Goal: Task Accomplishment & Management: Manage account settings

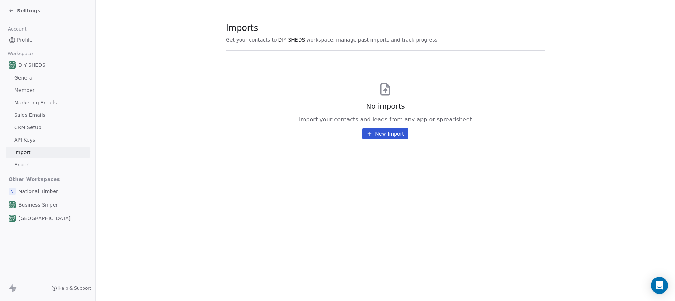
click at [375, 136] on button "New Import" at bounding box center [385, 133] width 46 height 11
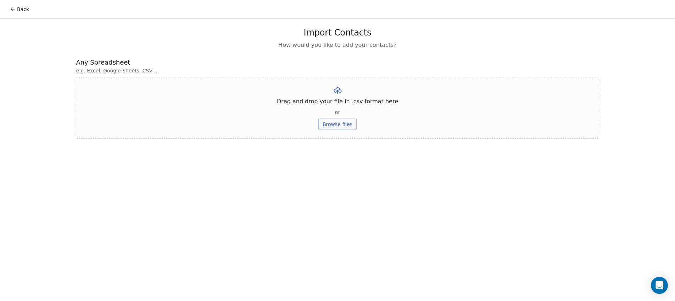
click at [341, 120] on button "Browse files" at bounding box center [337, 123] width 38 height 11
click at [340, 102] on button "Upload" at bounding box center [337, 104] width 26 height 11
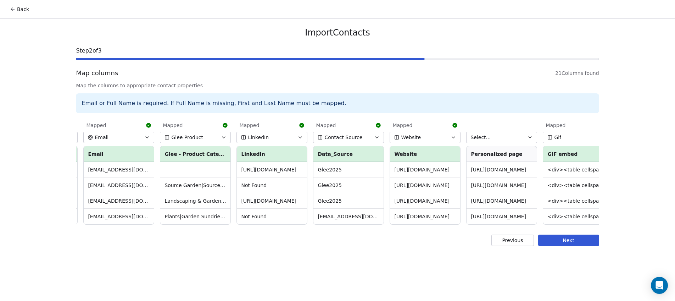
scroll to position [0, 1079]
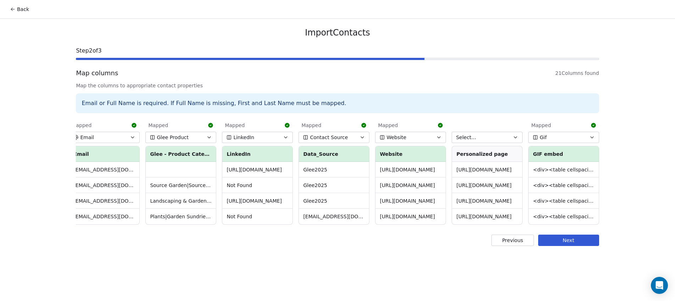
click at [516, 138] on icon "button" at bounding box center [515, 136] width 3 height 1
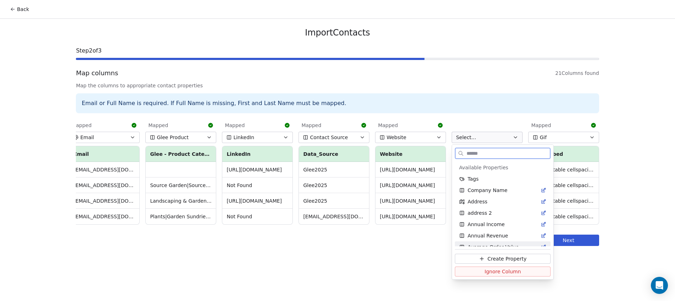
click at [518, 260] on span "Create Property" at bounding box center [506, 258] width 39 height 7
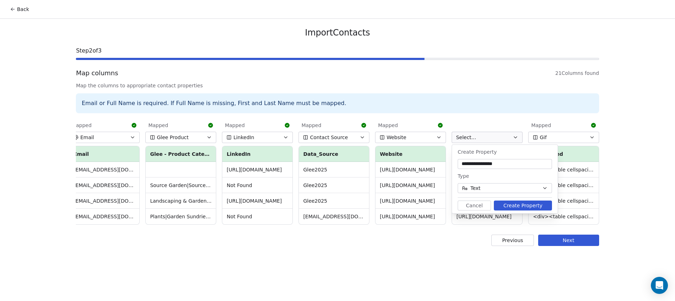
click at [481, 167] on input "**********" at bounding box center [504, 163] width 91 height 7
click at [486, 162] on input "**********" at bounding box center [504, 163] width 91 height 7
click at [483, 163] on input "**********" at bounding box center [504, 163] width 91 height 7
click at [478, 206] on button "Cancel" at bounding box center [474, 205] width 33 height 10
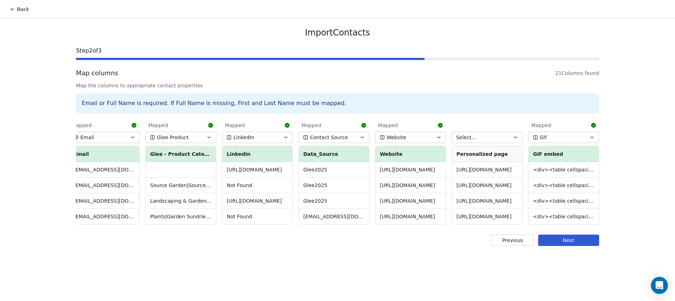
click at [571, 245] on button "Next" at bounding box center [568, 239] width 61 height 11
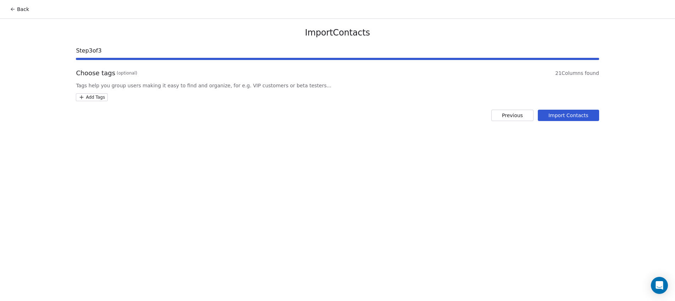
click at [88, 99] on html "Back Import Contacts Step 3 of 3 Choose tags (optional) 21 Columns found Tags h…" at bounding box center [337, 150] width 675 height 301
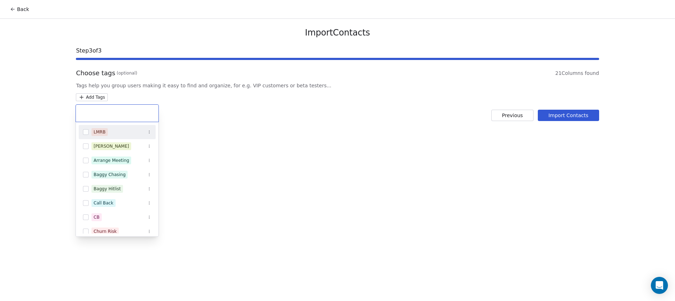
click at [112, 110] on input "text" at bounding box center [117, 113] width 74 height 8
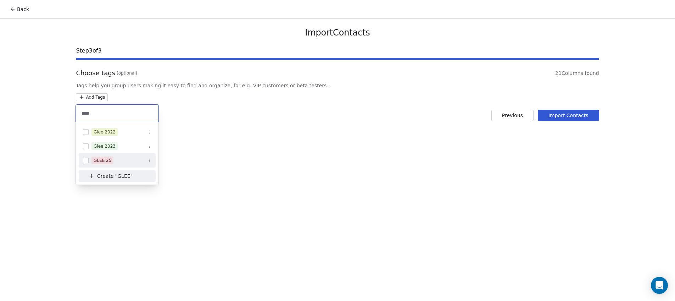
type input "****"
click at [153, 162] on div "GLEE 25" at bounding box center [117, 160] width 77 height 11
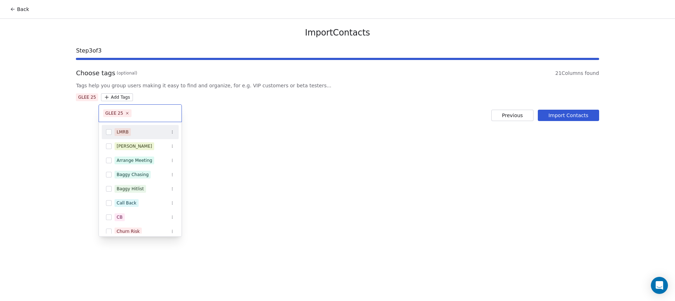
click at [568, 112] on html "Back Import Contacts Step 3 of 3 Choose tags (optional) 21 Columns found Tags h…" at bounding box center [337, 150] width 675 height 301
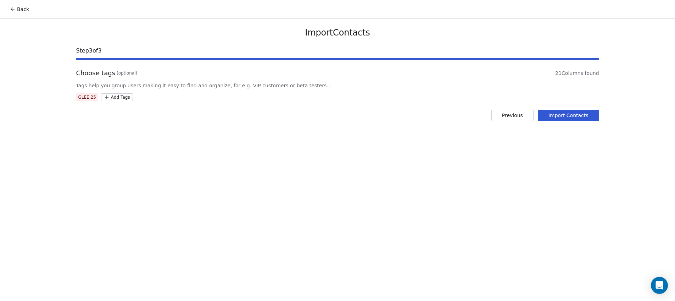
click at [568, 112] on button "Import Contacts" at bounding box center [568, 115] width 61 height 11
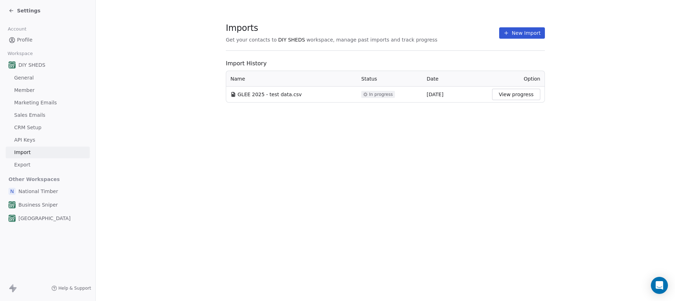
click at [507, 99] on button "View progress" at bounding box center [516, 94] width 48 height 11
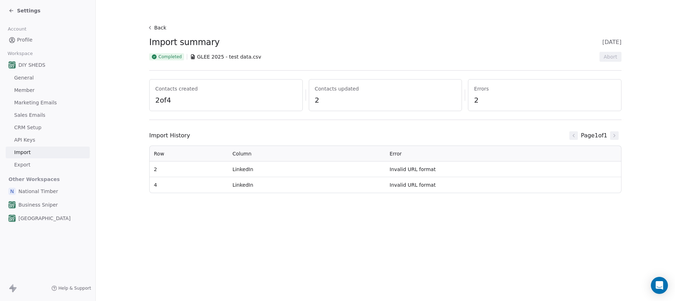
click at [355, 97] on span "2" at bounding box center [385, 100] width 141 height 10
click at [151, 27] on icon at bounding box center [150, 28] width 6 height 6
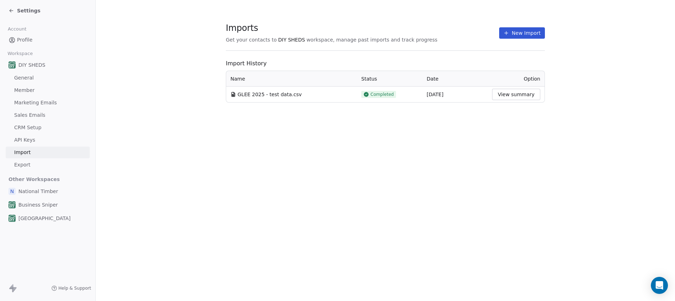
click at [518, 101] on td "View summary" at bounding box center [516, 94] width 57 height 16
click at [521, 94] on button "View summary" at bounding box center [516, 94] width 48 height 11
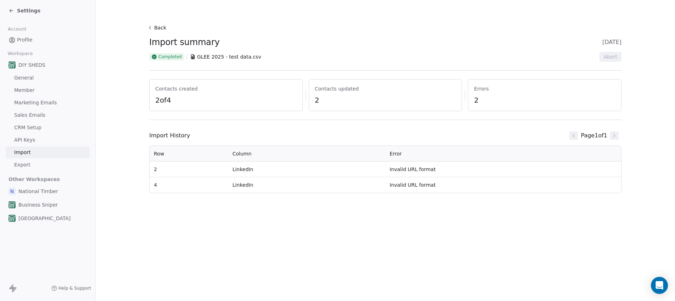
click at [148, 29] on icon at bounding box center [150, 28] width 6 height 6
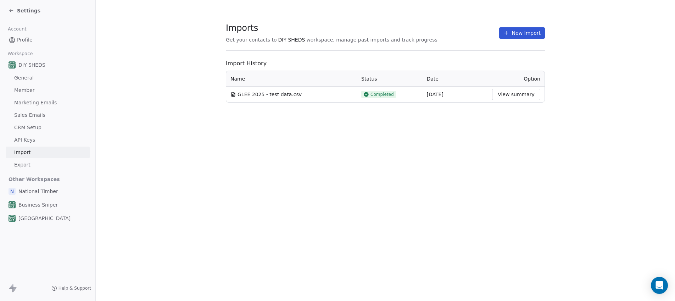
click at [518, 94] on button "View summary" at bounding box center [516, 94] width 48 height 11
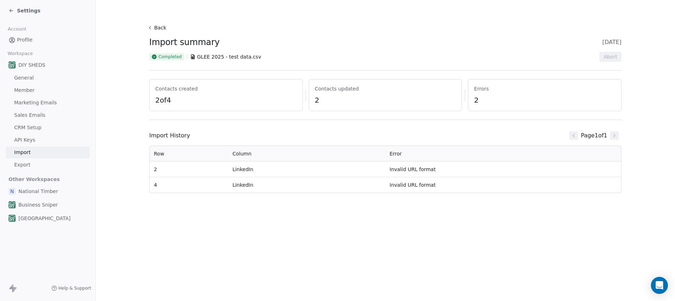
click at [147, 28] on button "Back" at bounding box center [157, 27] width 23 height 13
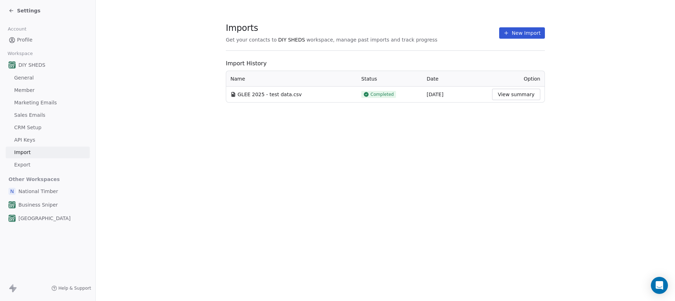
click at [12, 12] on icon at bounding box center [12, 11] width 6 height 6
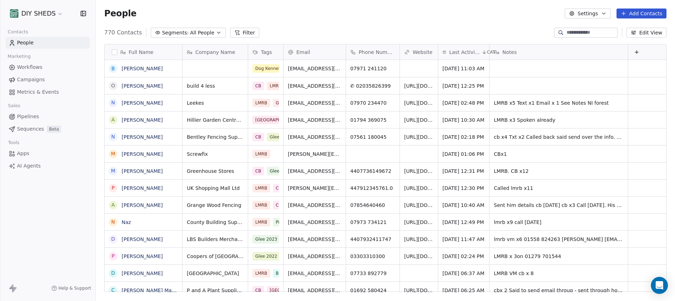
scroll to position [259, 574]
click at [608, 12] on button "Settings" at bounding box center [588, 14] width 46 height 10
click at [599, 55] on div "Import" at bounding box center [587, 51] width 33 height 11
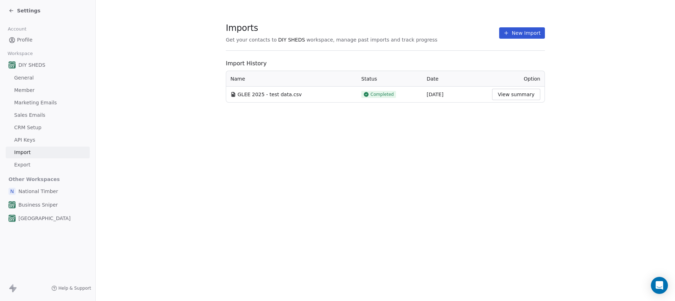
click at [511, 96] on button "View summary" at bounding box center [516, 94] width 48 height 11
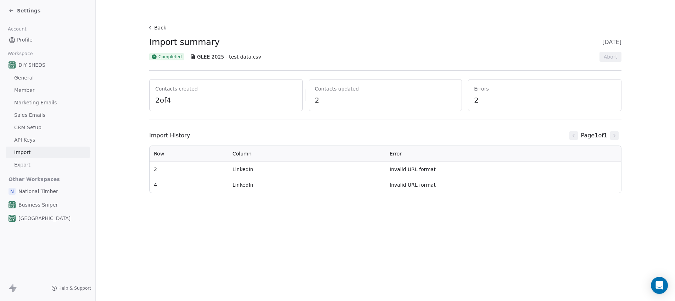
click at [151, 30] on button "Back" at bounding box center [157, 27] width 23 height 13
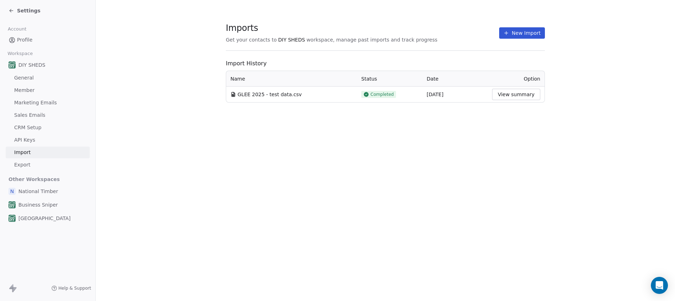
click at [13, 11] on icon at bounding box center [12, 11] width 6 height 6
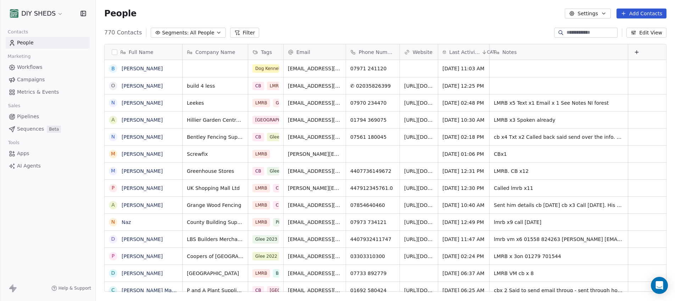
scroll to position [259, 574]
click at [241, 34] on button "Filter" at bounding box center [244, 33] width 29 height 10
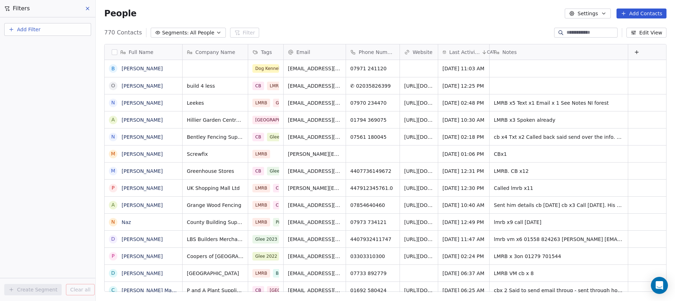
click at [89, 7] on icon at bounding box center [88, 9] width 6 height 6
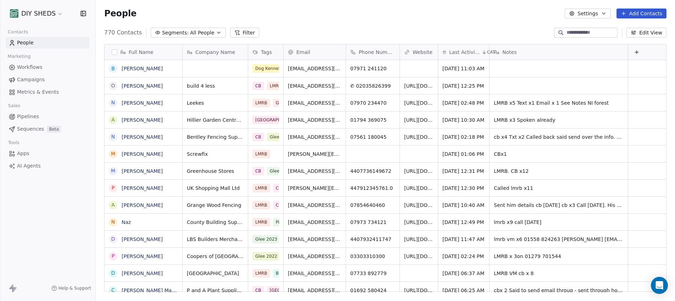
click at [39, 82] on span "Campaigns" at bounding box center [31, 79] width 28 height 7
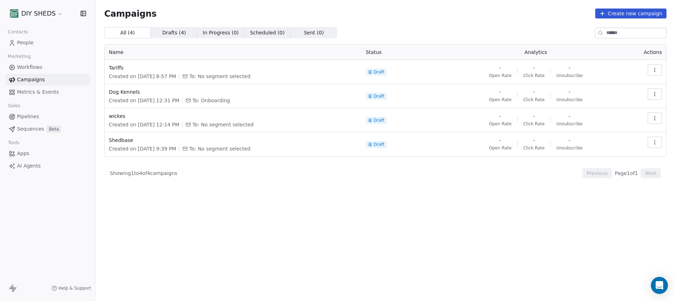
click at [27, 66] on span "Workflows" at bounding box center [30, 66] width 26 height 7
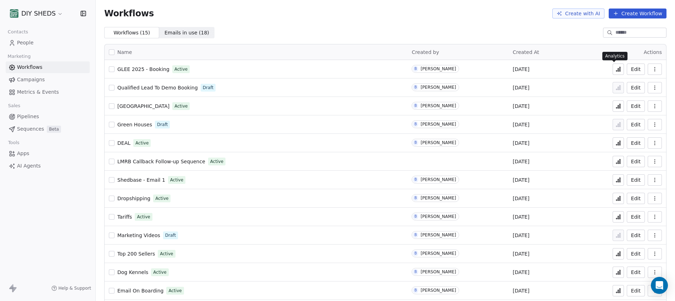
click at [615, 68] on icon at bounding box center [618, 69] width 6 height 6
click at [175, 35] on span "Emails in use ( 18 )" at bounding box center [186, 32] width 45 height 7
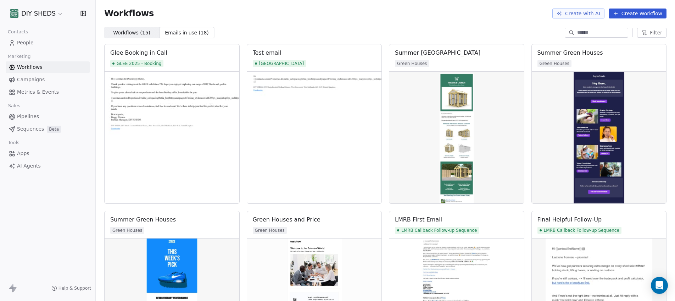
click at [122, 33] on span "Workflows ( 15 )" at bounding box center [131, 32] width 37 height 7
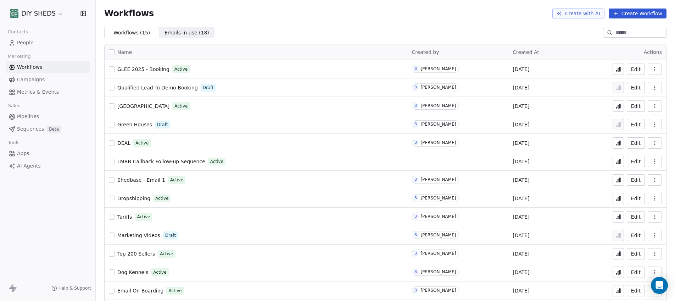
click at [23, 43] on span "People" at bounding box center [25, 42] width 17 height 7
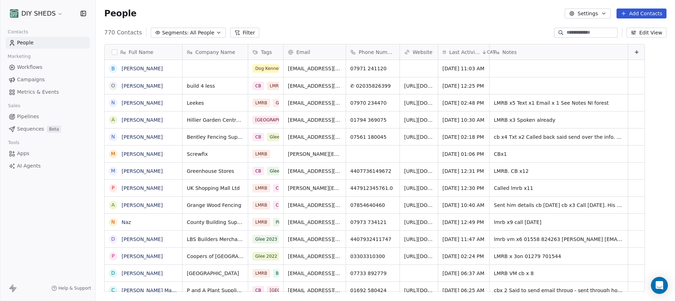
scroll to position [259, 574]
click at [601, 13] on button "Settings" at bounding box center [588, 14] width 46 height 10
click at [601, 13] on html "DIY SHEDS Contacts People Marketing Workflows Campaigns Metrics & Events Sales …" at bounding box center [337, 150] width 675 height 301
click at [238, 34] on icon at bounding box center [238, 34] width 1 height 0
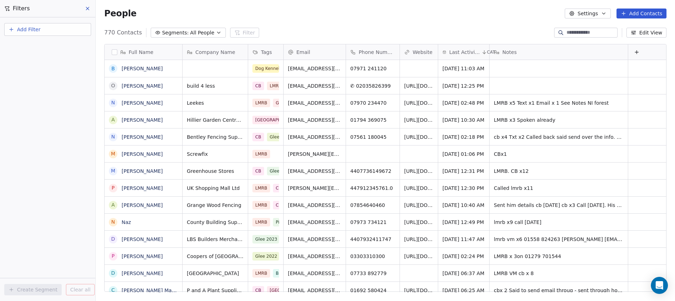
click at [37, 26] on span "Add Filter" at bounding box center [28, 29] width 23 height 7
click at [43, 44] on span "Contact properties" at bounding box center [35, 46] width 46 height 7
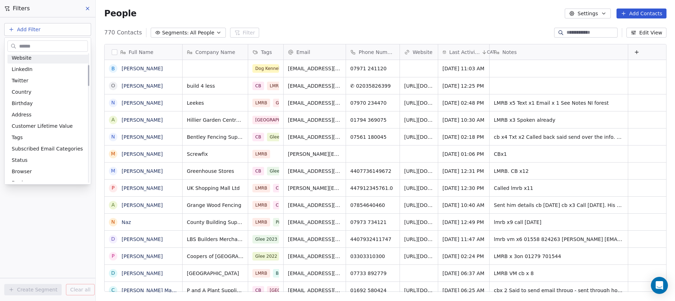
scroll to position [71, 0]
click at [22, 133] on div "Tags" at bounding box center [47, 136] width 80 height 11
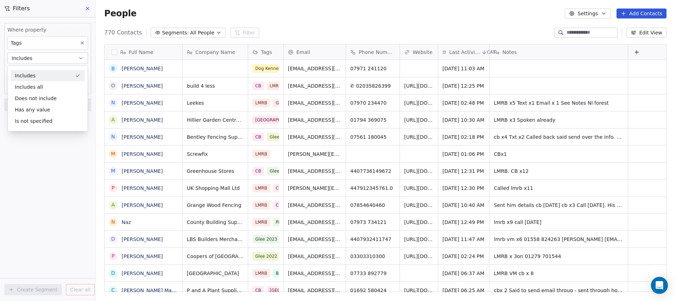
click at [50, 79] on div "Includes" at bounding box center [48, 75] width 74 height 11
click at [47, 70] on body "DIY SHEDS Contacts People Marketing Workflows Campaigns Metrics & Events Sales …" at bounding box center [337, 150] width 675 height 301
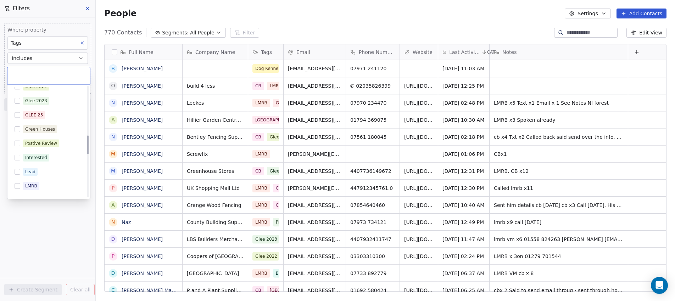
scroll to position [284, 0]
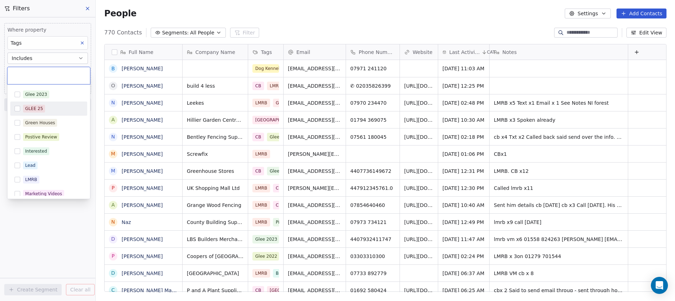
click at [29, 109] on div "GLEE 25" at bounding box center [34, 108] width 18 height 6
click at [33, 255] on html "DIY SHEDS Contacts People Marketing Workflows Campaigns Metrics & Events Sales …" at bounding box center [337, 150] width 675 height 301
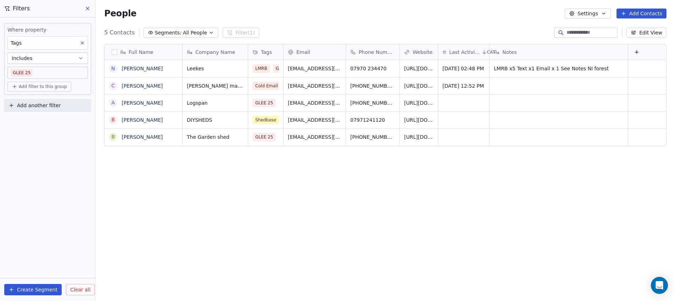
scroll to position [259, 574]
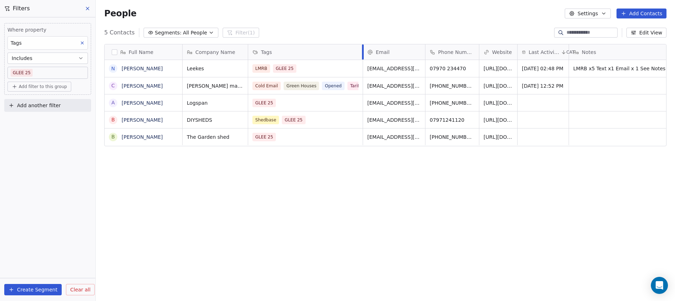
drag, startPoint x: 283, startPoint y: 55, endPoint x: 362, endPoint y: 55, distance: 79.4
click at [362, 55] on div at bounding box center [363, 51] width 2 height 15
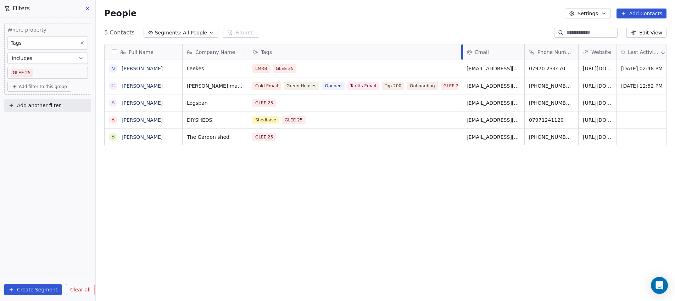
drag, startPoint x: 362, startPoint y: 58, endPoint x: 461, endPoint y: 52, distance: 99.4
click at [461, 52] on div at bounding box center [462, 51] width 2 height 15
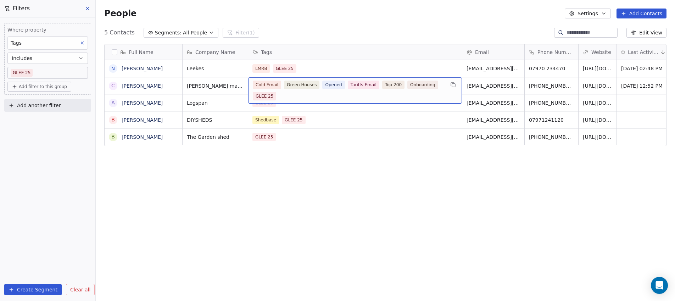
click at [263, 92] on span "GLEE 25" at bounding box center [264, 96] width 23 height 9
click at [264, 94] on span "GLEE 25" at bounding box center [264, 96] width 23 height 9
click at [271, 96] on span "GLEE 25" at bounding box center [264, 96] width 23 height 9
click at [274, 96] on div "Cold Email Green Houses Opened Tariffs Email Top 200 Onboarding GLEE 25" at bounding box center [349, 90] width 192 height 20
click at [347, 95] on div "Cold Email Green Houses Opened Tariffs Email Top 200 Onboarding GLEE 25" at bounding box center [349, 90] width 192 height 20
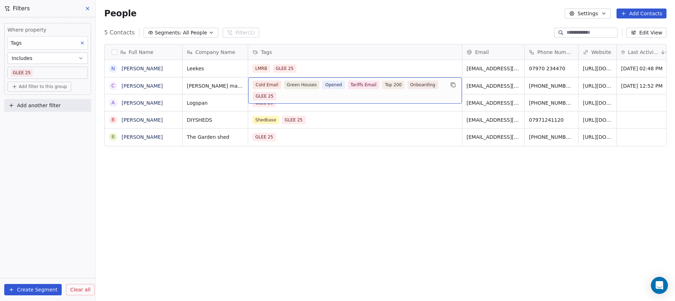
click at [347, 95] on div "Cold Email Green Houses Opened Tariffs Email Top 200 Onboarding GLEE 25" at bounding box center [349, 90] width 192 height 20
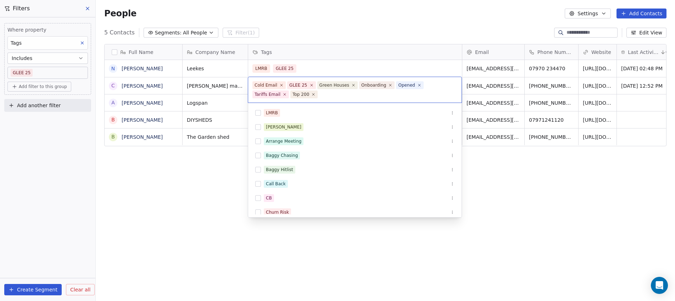
click at [319, 97] on input "text" at bounding box center [388, 94] width 138 height 8
click at [309, 86] on icon at bounding box center [311, 85] width 5 height 5
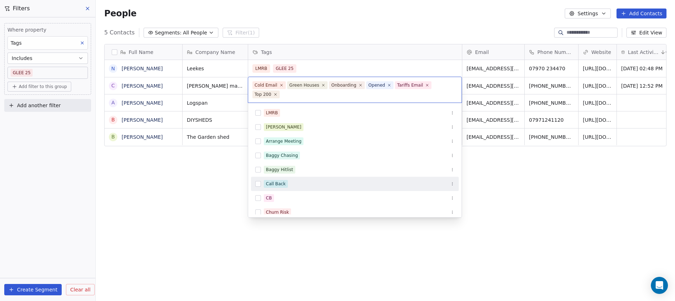
click at [200, 267] on html "DIY SHEDS Contacts People Marketing Workflows Campaigns Metrics & Events Sales …" at bounding box center [337, 150] width 675 height 301
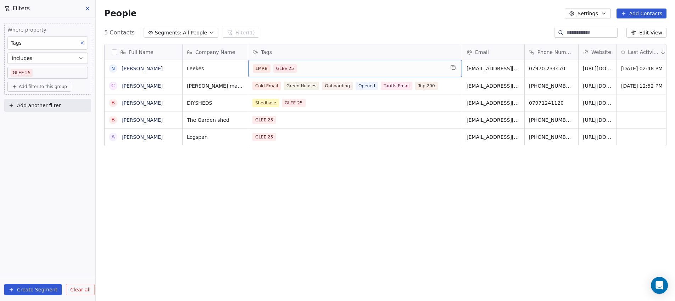
click at [298, 71] on div "LMRB GLEE 25" at bounding box center [349, 68] width 192 height 9
click at [296, 67] on div "LMRB GLEE 25" at bounding box center [349, 68] width 192 height 9
click at [294, 67] on span "GLEE 25" at bounding box center [284, 68] width 23 height 9
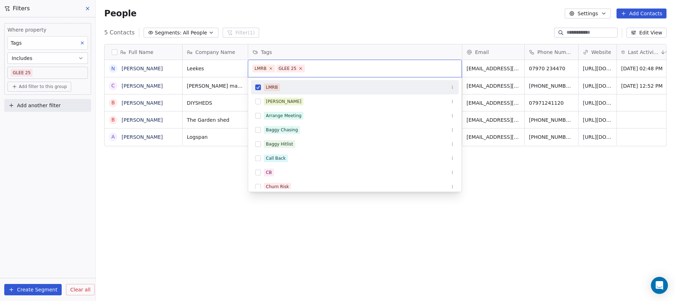
click at [299, 67] on icon at bounding box center [300, 68] width 2 height 2
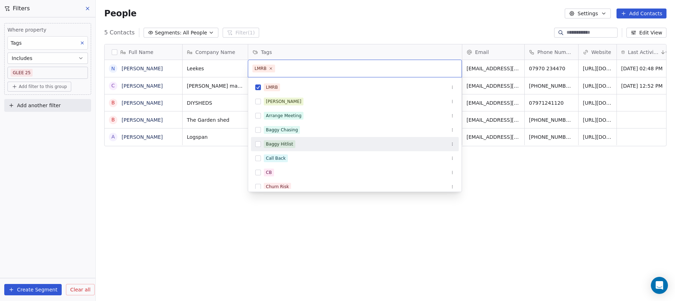
click at [219, 205] on html "DIY SHEDS Contacts People Marketing Workflows Campaigns Metrics & Events Sales …" at bounding box center [337, 150] width 675 height 301
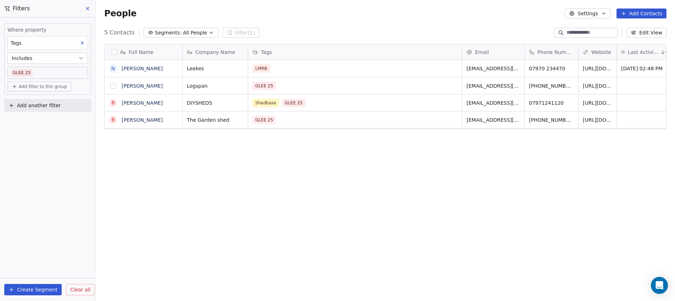
click at [111, 88] on button "grid" at bounding box center [113, 86] width 6 height 6
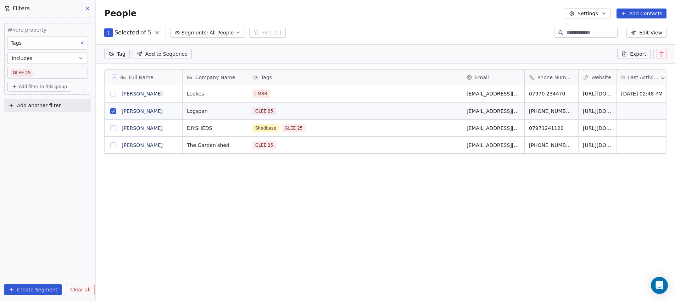
click at [114, 129] on button "grid" at bounding box center [113, 128] width 6 height 6
click at [114, 147] on button "grid" at bounding box center [113, 145] width 6 height 6
click at [660, 54] on icon at bounding box center [661, 54] width 6 height 6
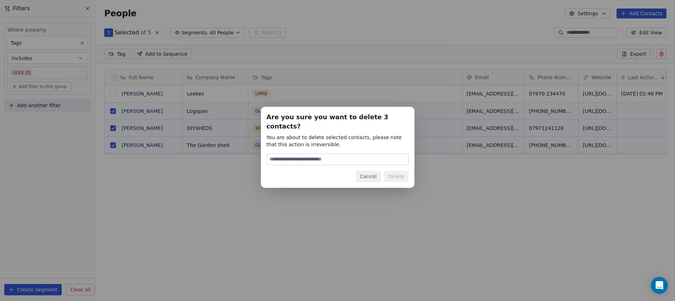
click at [338, 157] on input at bounding box center [337, 159] width 141 height 11
type input "******"
click at [398, 174] on button "Delete" at bounding box center [396, 175] width 25 height 11
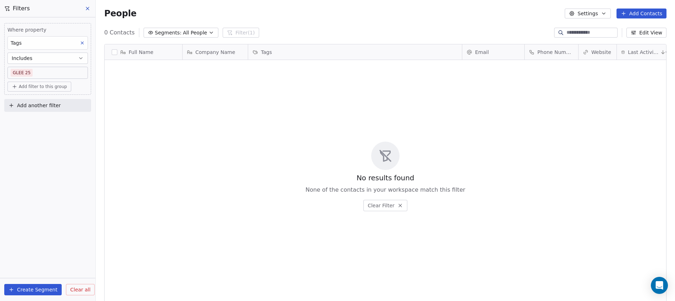
click at [88, 7] on icon at bounding box center [88, 9] width 6 height 6
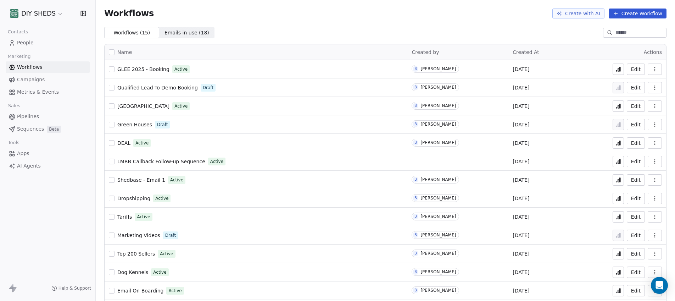
click at [624, 14] on button "Create Workflow" at bounding box center [637, 14] width 58 height 10
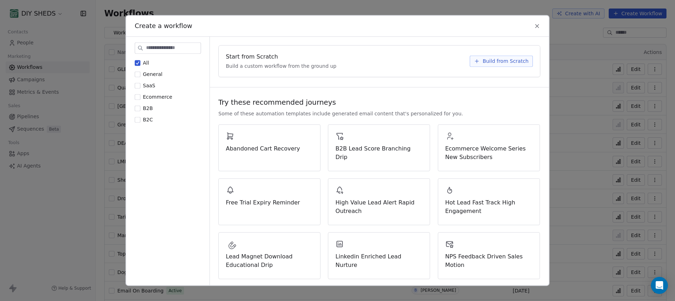
click at [543, 26] on div "Create a workflow" at bounding box center [337, 26] width 422 height 21
click at [533, 26] on div "Create a workflow" at bounding box center [337, 26] width 422 height 21
click at [534, 26] on icon at bounding box center [537, 26] width 6 height 6
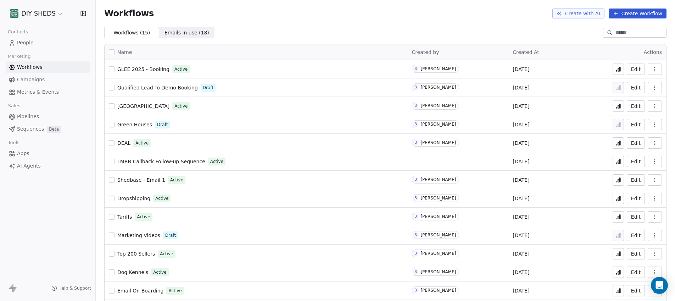
click at [36, 44] on link "People" at bounding box center [48, 43] width 84 height 12
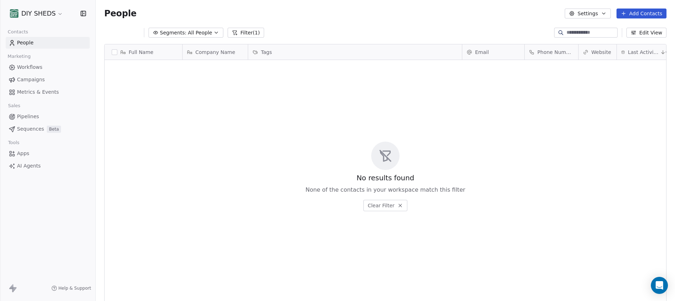
scroll to position [259, 574]
click at [652, 13] on button "Add Contacts" at bounding box center [641, 14] width 50 height 10
click at [645, 42] on span "Import from CSV" at bounding box center [641, 40] width 41 height 7
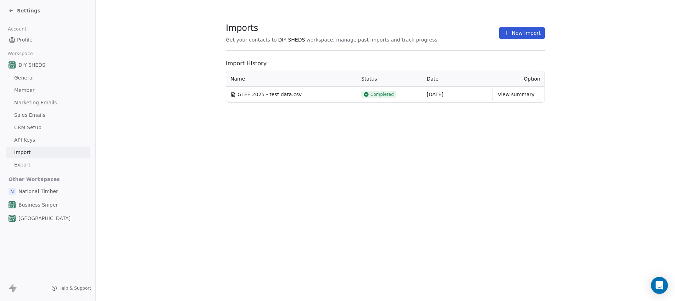
click at [529, 27] on button "New Import" at bounding box center [522, 32] width 46 height 11
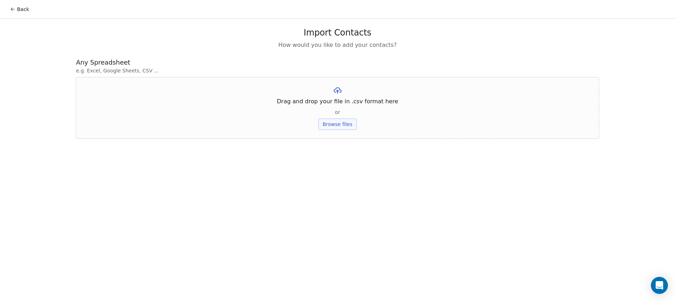
click at [330, 123] on button "Browse files" at bounding box center [337, 123] width 38 height 11
click at [341, 103] on button "Upload" at bounding box center [337, 104] width 26 height 11
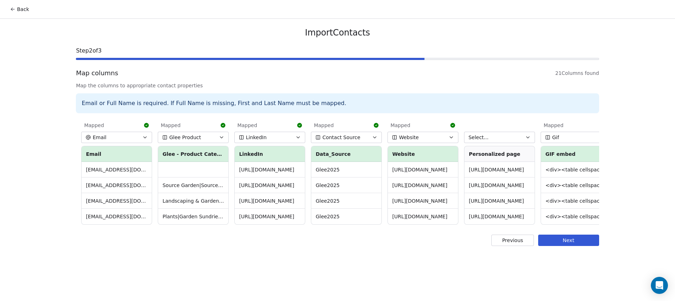
scroll to position [0, 1079]
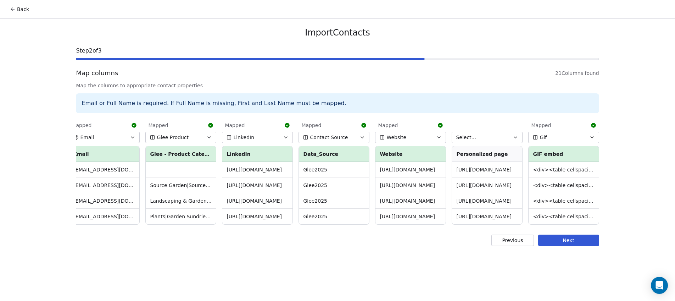
drag, startPoint x: 613, startPoint y: 231, endPoint x: 486, endPoint y: 154, distance: 148.5
click at [486, 154] on div "Mapped First Name ﻿First Name Baggy Brian Austin Christopher Mapped Last Name L…" at bounding box center [337, 171] width 523 height 108
click at [574, 246] on button "Next" at bounding box center [568, 239] width 61 height 11
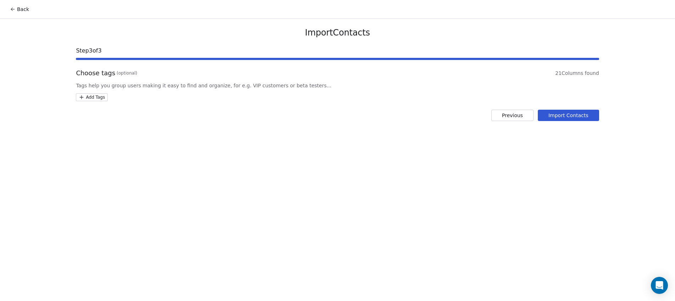
click at [86, 94] on html "Back Import Contacts Step 3 of 3 Choose tags (optional) 21 Columns found Tags h…" at bounding box center [337, 150] width 675 height 301
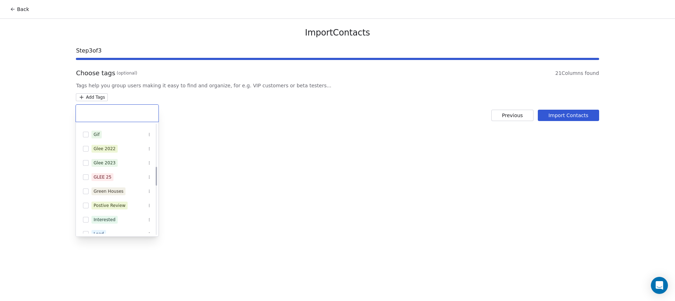
scroll to position [248, 0]
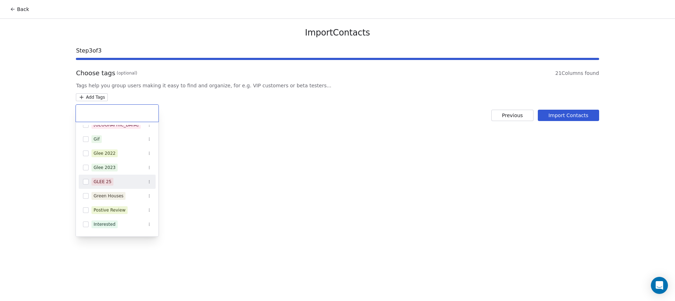
click at [87, 179] on button "Suggestions" at bounding box center [86, 182] width 6 height 6
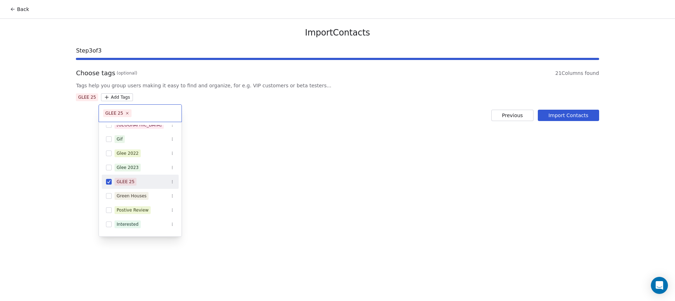
click at [565, 114] on html "Back Import Contacts Step 3 of 3 Choose tags (optional) 21 Columns found Tags h…" at bounding box center [337, 150] width 675 height 301
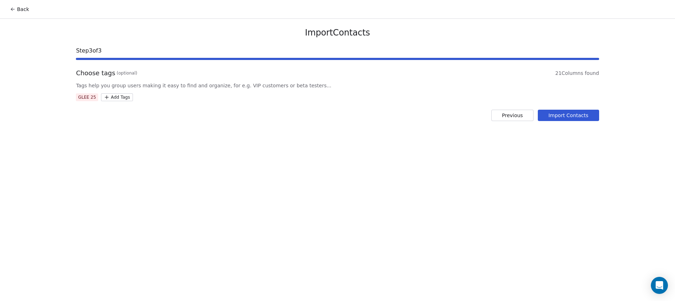
click at [561, 116] on button "Import Contacts" at bounding box center [568, 115] width 61 height 11
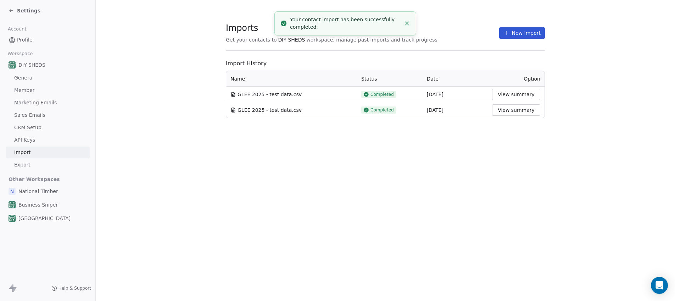
click at [529, 97] on button "View summary" at bounding box center [516, 94] width 48 height 11
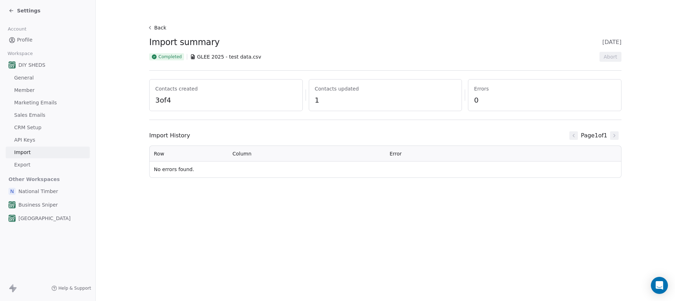
click at [232, 104] on span "3 of 4" at bounding box center [225, 100] width 141 height 10
click at [174, 103] on span "3 of 4" at bounding box center [225, 100] width 141 height 10
click at [520, 236] on div "Back Import summary 24 Sept 2025 Completed GLEE 2025 - test data.csv Abort Cont…" at bounding box center [385, 150] width 579 height 301
click at [151, 30] on icon at bounding box center [150, 28] width 6 height 6
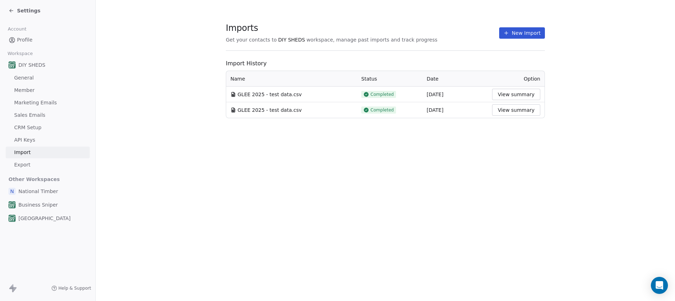
click at [16, 40] on link "Profile" at bounding box center [48, 40] width 84 height 12
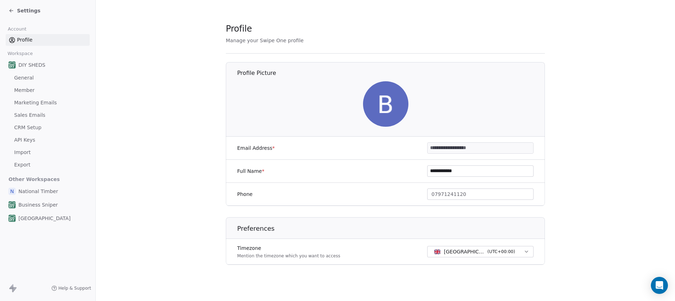
click at [10, 9] on icon at bounding box center [12, 11] width 6 height 6
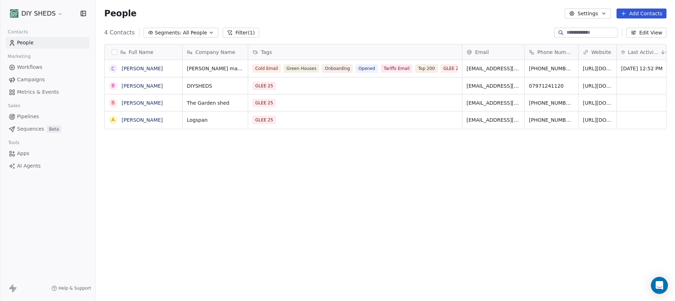
scroll to position [259, 574]
click at [111, 67] on button "grid" at bounding box center [113, 69] width 6 height 6
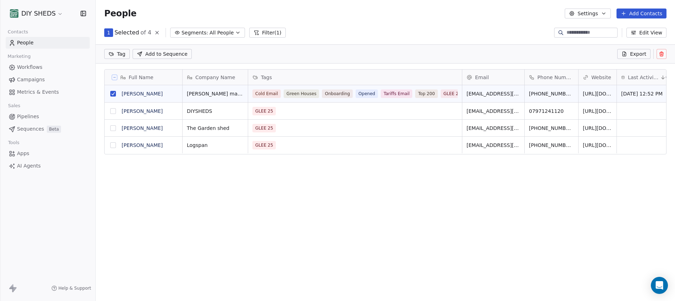
scroll to position [234, 574]
click at [113, 112] on button "grid" at bounding box center [113, 111] width 6 height 6
click at [113, 128] on button "grid" at bounding box center [113, 128] width 6 height 6
click at [115, 145] on button "grid" at bounding box center [113, 145] width 6 height 6
click at [121, 54] on html "DIY SHEDS Contacts People Marketing Workflows Campaigns Metrics & Events Sales …" at bounding box center [337, 150] width 675 height 301
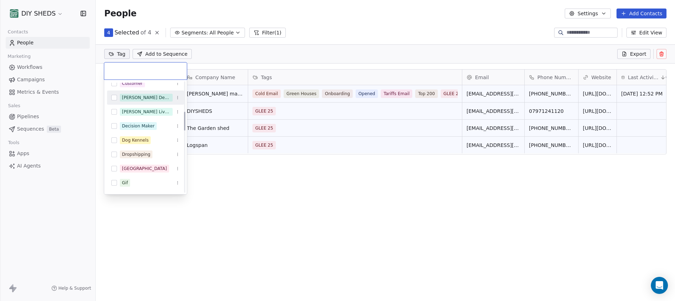
scroll to position [177, 0]
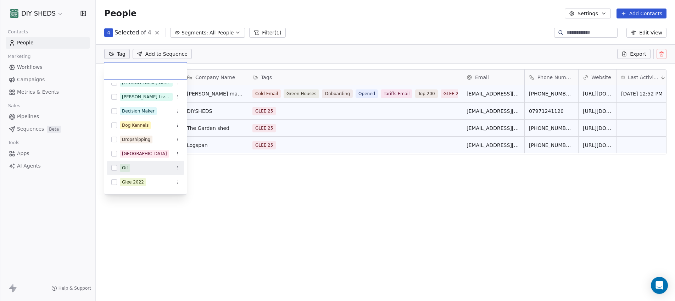
click at [122, 166] on div "Gif" at bounding box center [125, 167] width 6 height 6
click at [258, 175] on html "DIY SHEDS Contacts People Marketing Workflows Campaigns Metrics & Events Sales …" at bounding box center [337, 150] width 675 height 301
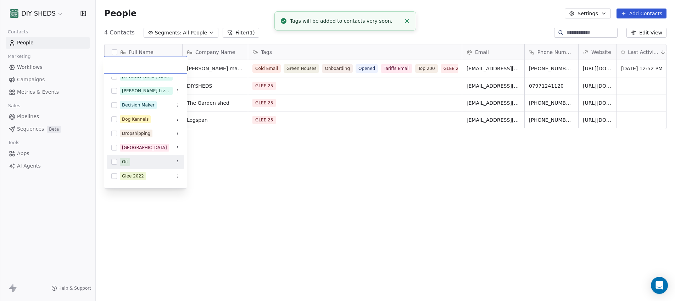
scroll to position [5, 0]
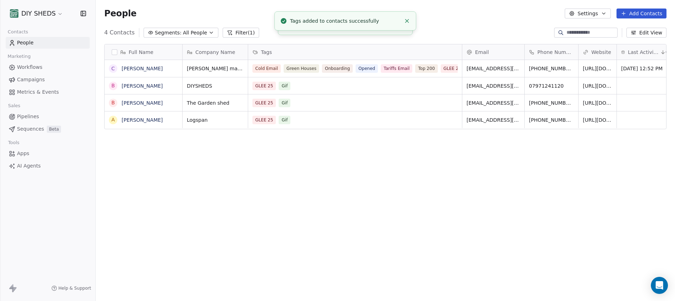
click at [462, 159] on div "Full Name C Christopher Pearson B Baggy Tiwana B Brian Smith A Austin Newberry …" at bounding box center [385, 170] width 579 height 264
click at [34, 69] on span "Workflows" at bounding box center [30, 66] width 26 height 7
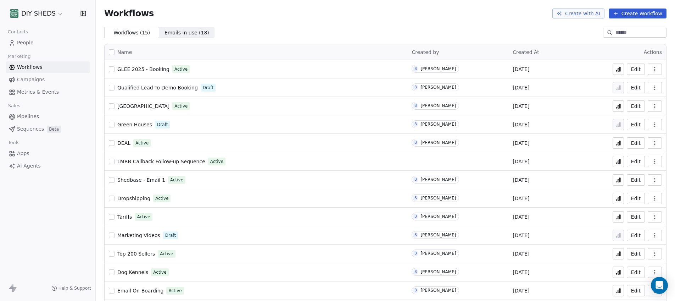
click at [159, 67] on span "GLEE 2025 - Booking" at bounding box center [143, 69] width 52 height 6
click at [617, 69] on button at bounding box center [617, 68] width 11 height 11
